Goal: Information Seeking & Learning: Learn about a topic

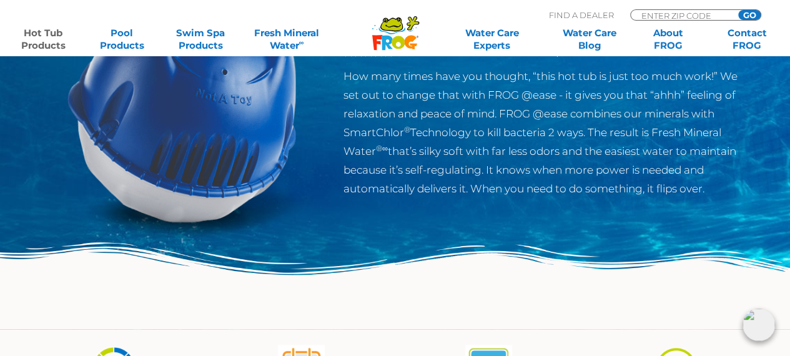
scroll to position [125, 0]
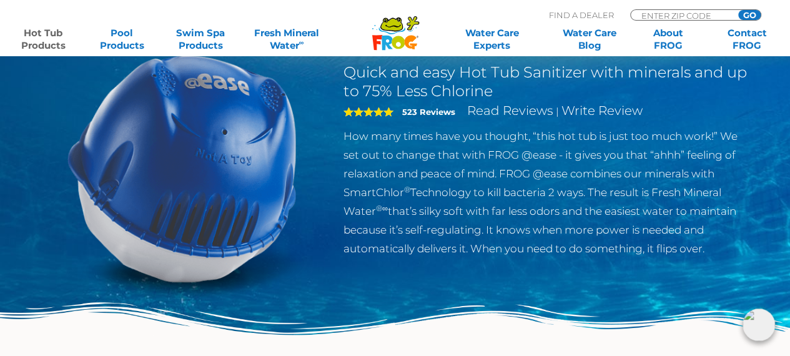
click at [575, 257] on p "How many times have you thought, “this hot tub is just too much work!” We set o…" at bounding box center [547, 192] width 408 height 131
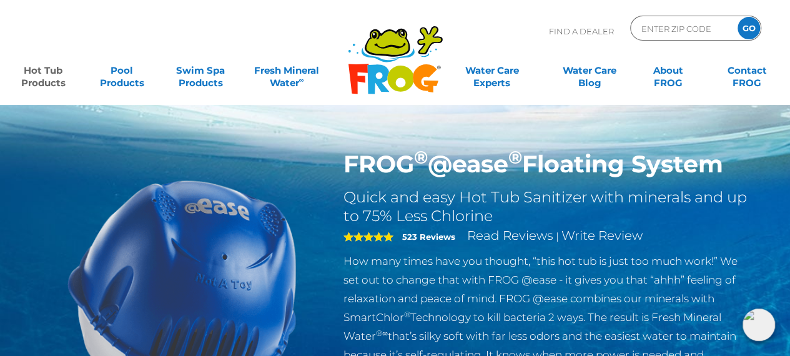
scroll to position [62, 0]
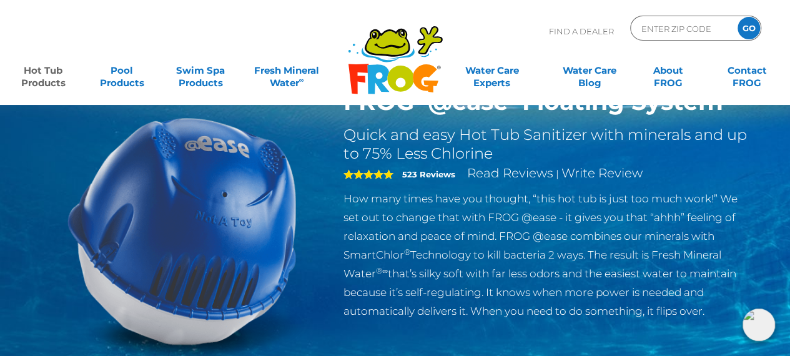
click at [664, 224] on p "How many times have you thought, “this hot tub is just too much work!” We set o…" at bounding box center [547, 254] width 408 height 131
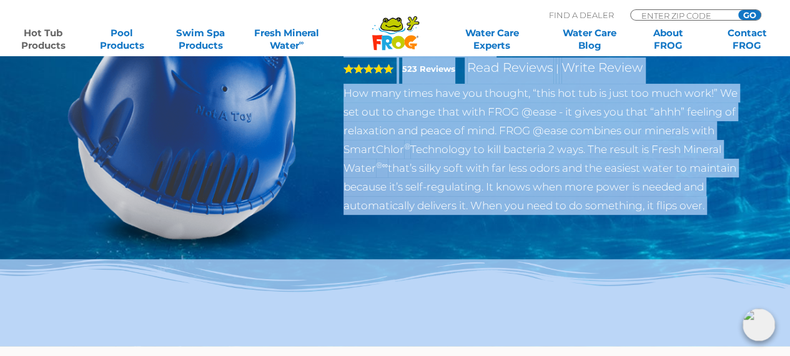
scroll to position [187, 0]
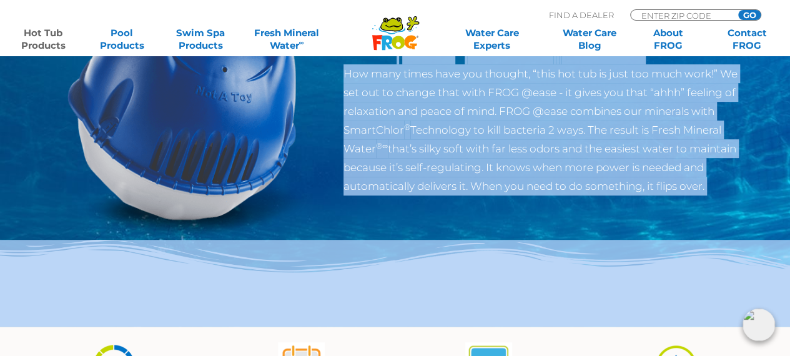
drag, startPoint x: 344, startPoint y: 145, endPoint x: 728, endPoint y: 186, distance: 386.2
click at [728, 186] on div "FROG ® @ease ® Floating System Quick and easy Hot Tub Sanitizer with minerals a…" at bounding box center [395, 70] width 790 height 514
copy div "FROG ® @ease ® Floating System Quick and easy Hot Tub Sanitizer with minerals a…"
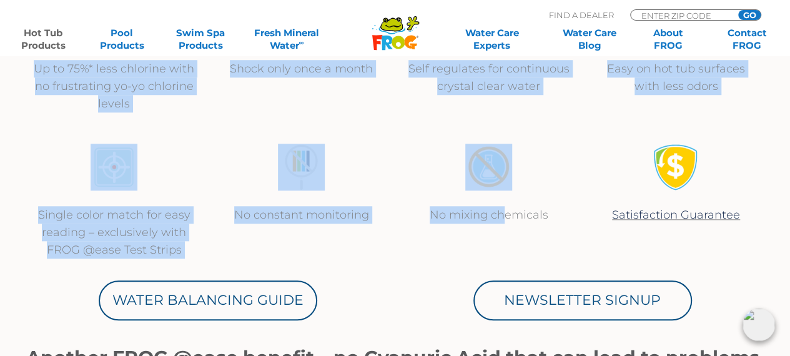
scroll to position [562, 0]
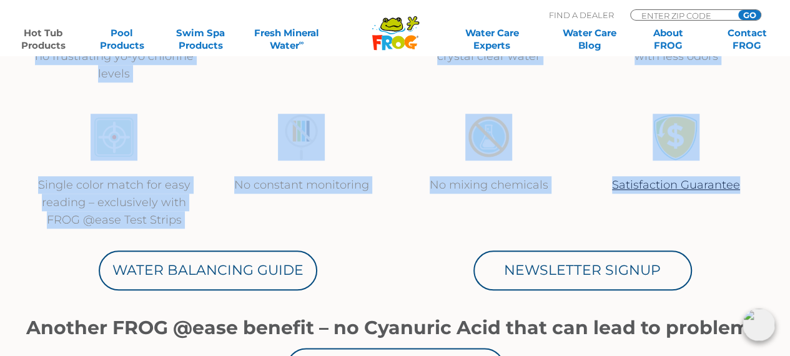
drag, startPoint x: 32, startPoint y: 163, endPoint x: 743, endPoint y: 187, distance: 711.7
click at [743, 187] on section "Up to 75%* less chlorine with no frustrating yo-yo chlorine levels Shock only o…" at bounding box center [395, 209] width 749 height 514
copy section "Up to 75%* less chlorine with no frustrating yo-yo chlorine levels Shock only o…"
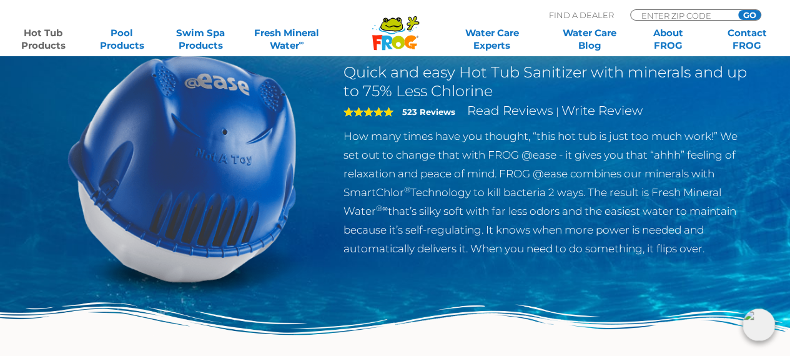
scroll to position [0, 0]
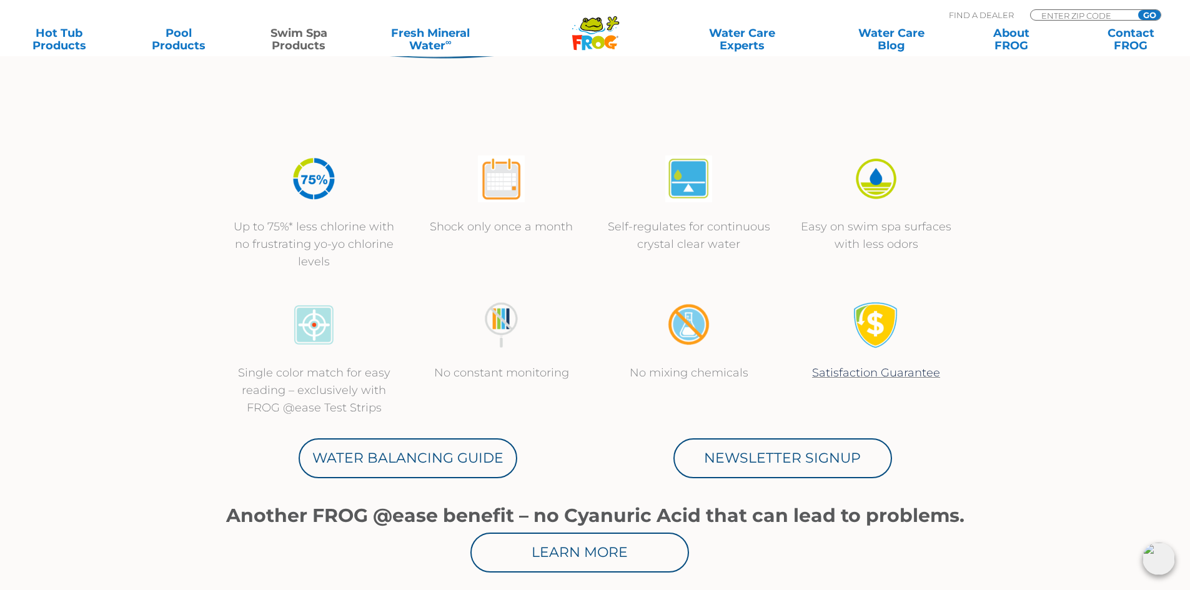
scroll to position [375, 0]
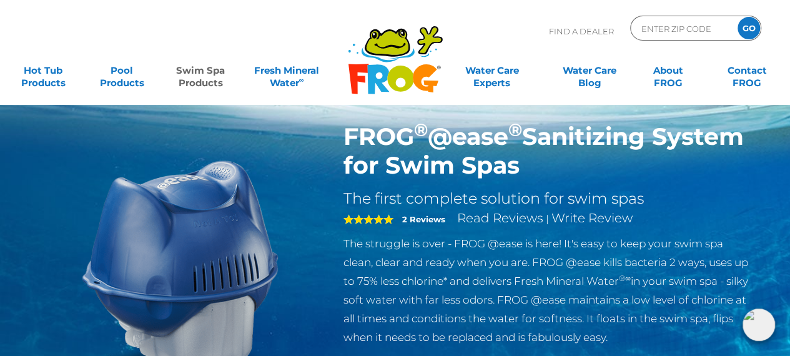
scroll to position [62, 0]
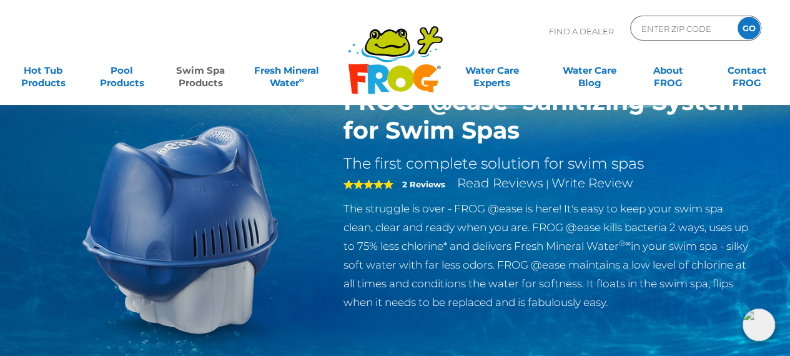
drag, startPoint x: 344, startPoint y: 209, endPoint x: 664, endPoint y: 300, distance: 332.5
click at [664, 300] on p "The struggle is over - FROG @ease is here! It's easy to keep your swim spa clea…" at bounding box center [547, 255] width 408 height 112
copy p "The struggle is over - FROG @ease is here! It's easy to keep your swim spa clea…"
click at [445, 240] on p "The struggle is over - FROG @ease is here! It's easy to keep your swim spa clea…" at bounding box center [547, 255] width 408 height 112
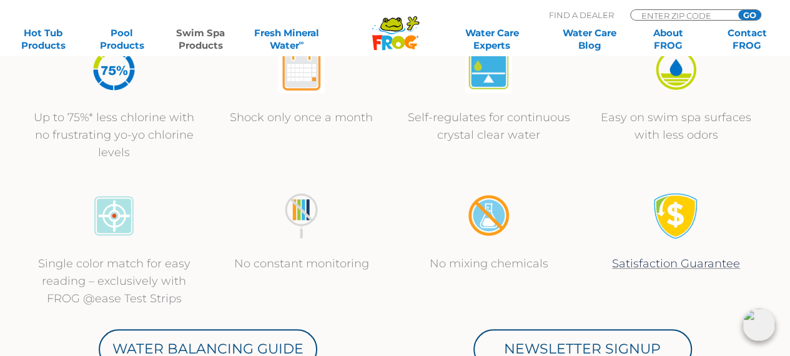
scroll to position [500, 0]
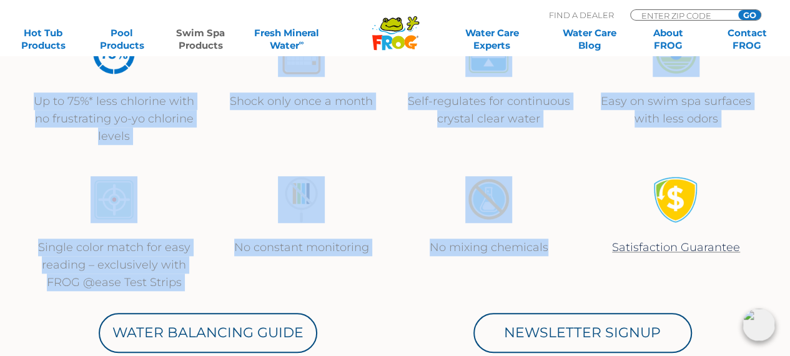
drag, startPoint x: 29, startPoint y: 103, endPoint x: 553, endPoint y: 242, distance: 542.5
click at [553, 242] on section "Up to 75%* less chlorine with no frustrating yo-yo chlorine levels Shock only o…" at bounding box center [395, 269] width 749 height 511
copy section "Up to 75%* less chlorine with no frustrating yo-yo chlorine levels Shock only o…"
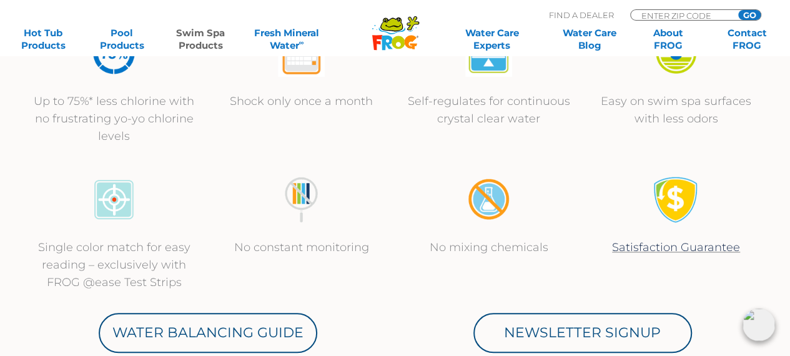
click at [373, 314] on div "Water Balancing Guide" at bounding box center [208, 333] width 375 height 40
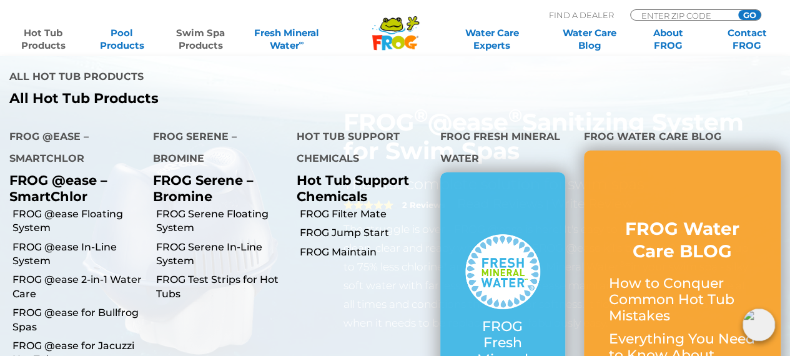
scroll to position [0, 0]
